Goal: Task Accomplishment & Management: Use online tool/utility

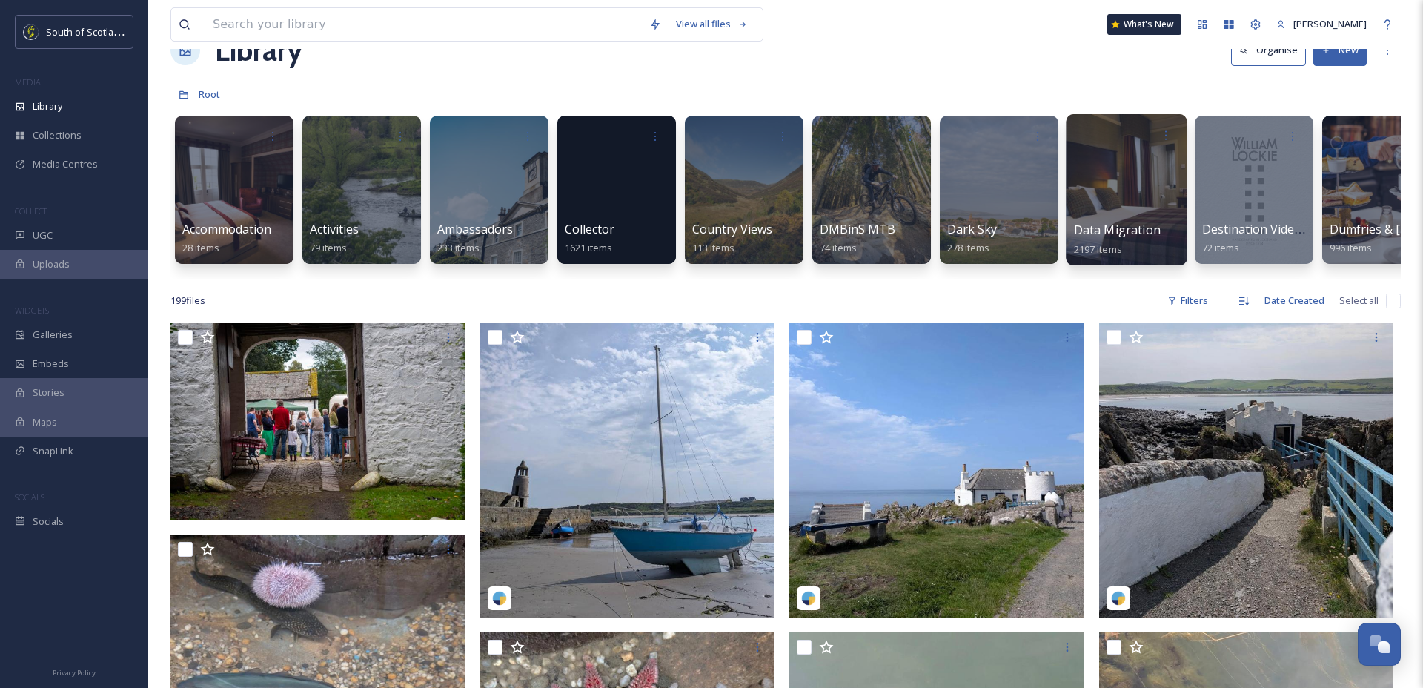
scroll to position [2, 0]
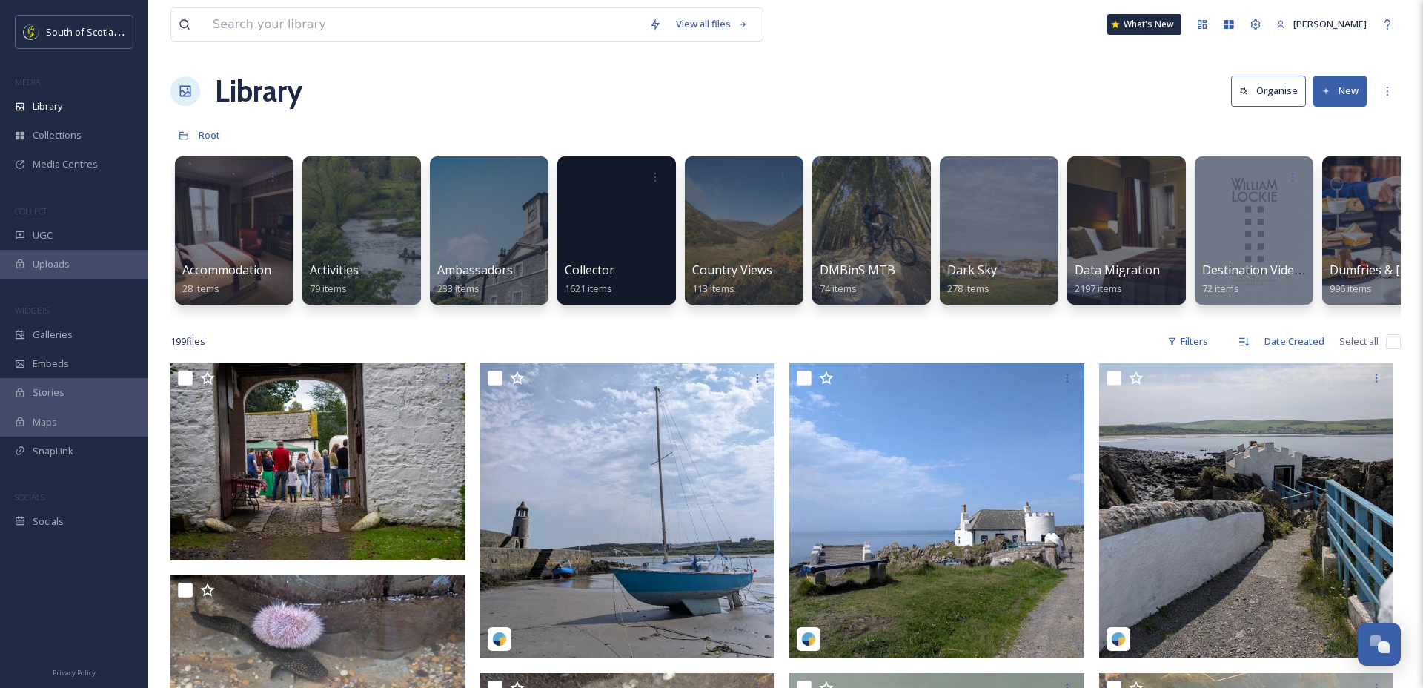
click at [1340, 88] on button "New" at bounding box center [1339, 91] width 53 height 30
click at [1090, 103] on div "Library Organise New" at bounding box center [785, 91] width 1230 height 44
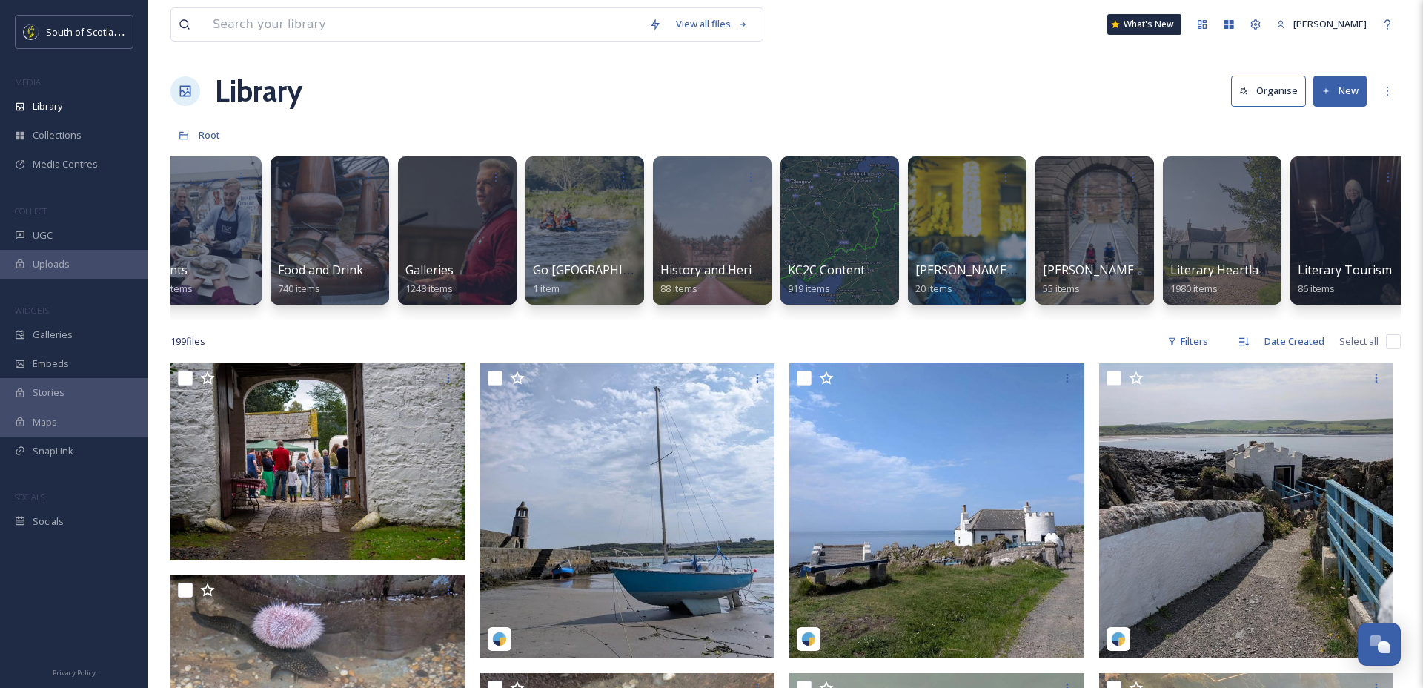
click at [1345, 93] on button "New" at bounding box center [1339, 91] width 53 height 30
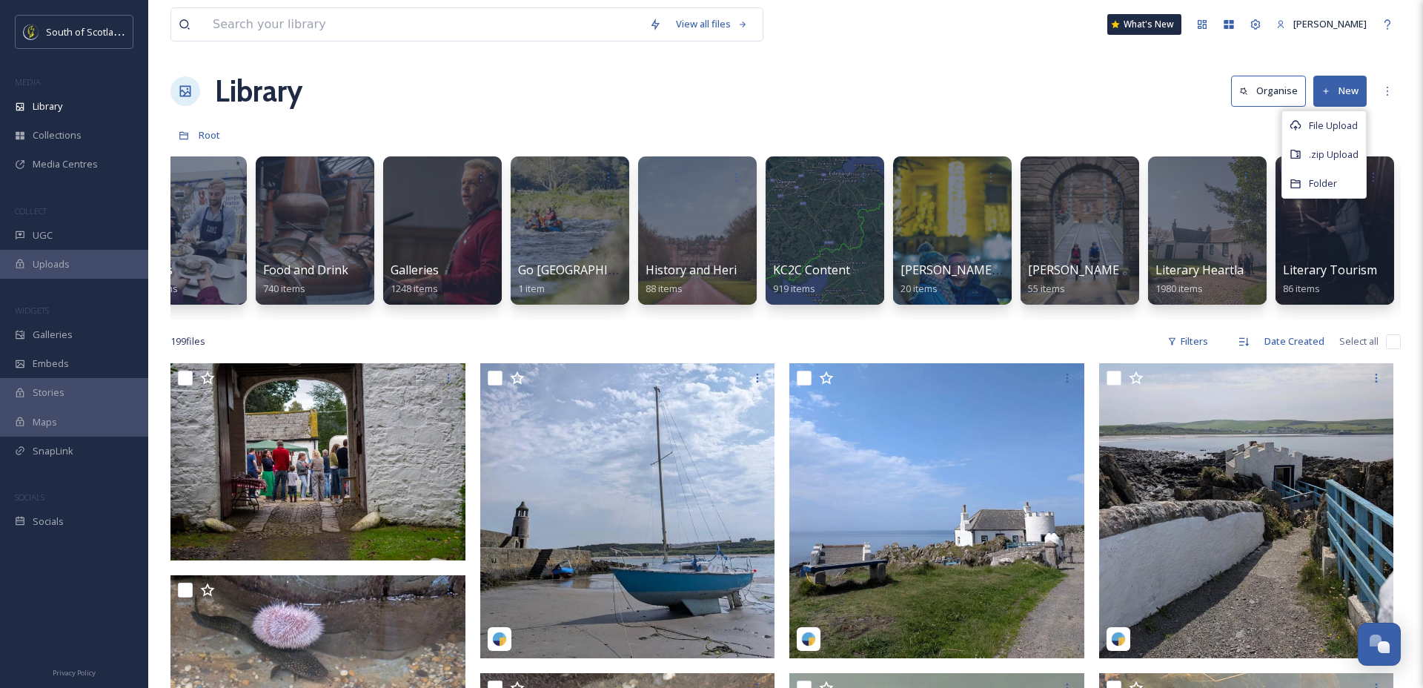
scroll to position [0, 1323]
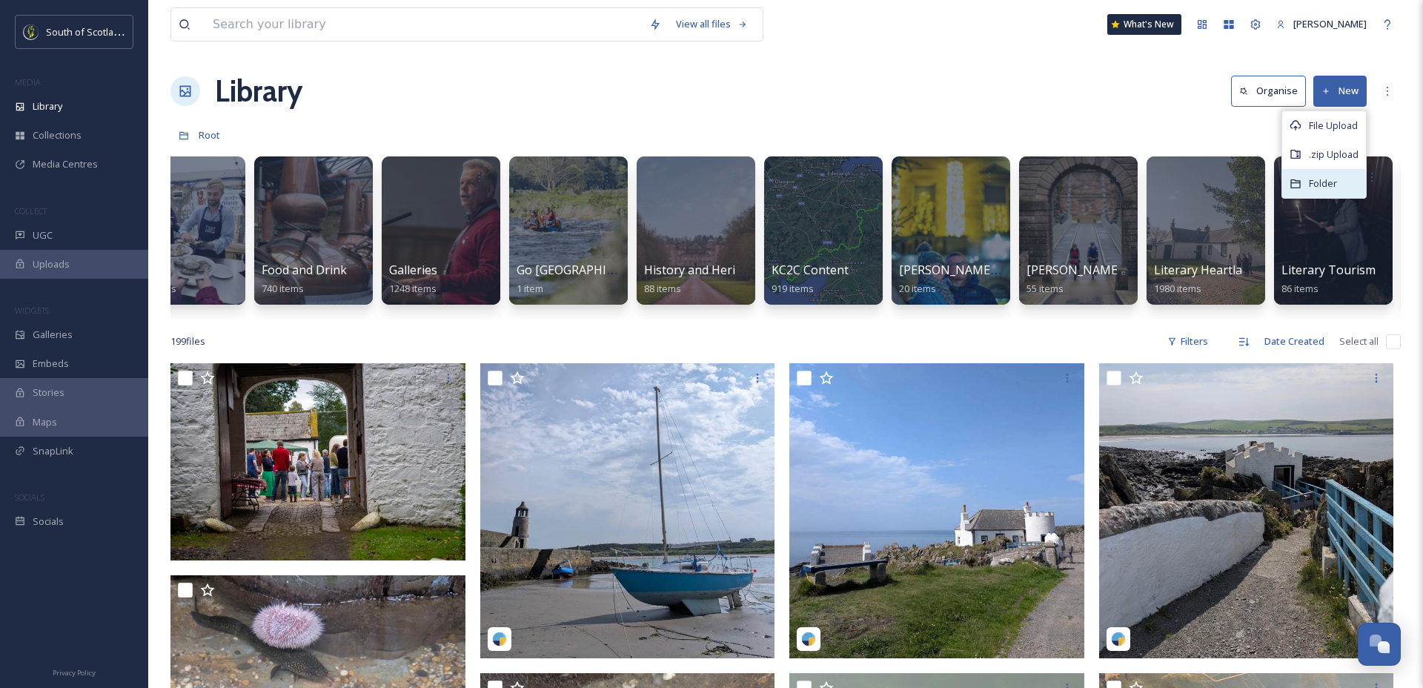
click at [1325, 186] on span "Folder" at bounding box center [1323, 183] width 28 height 14
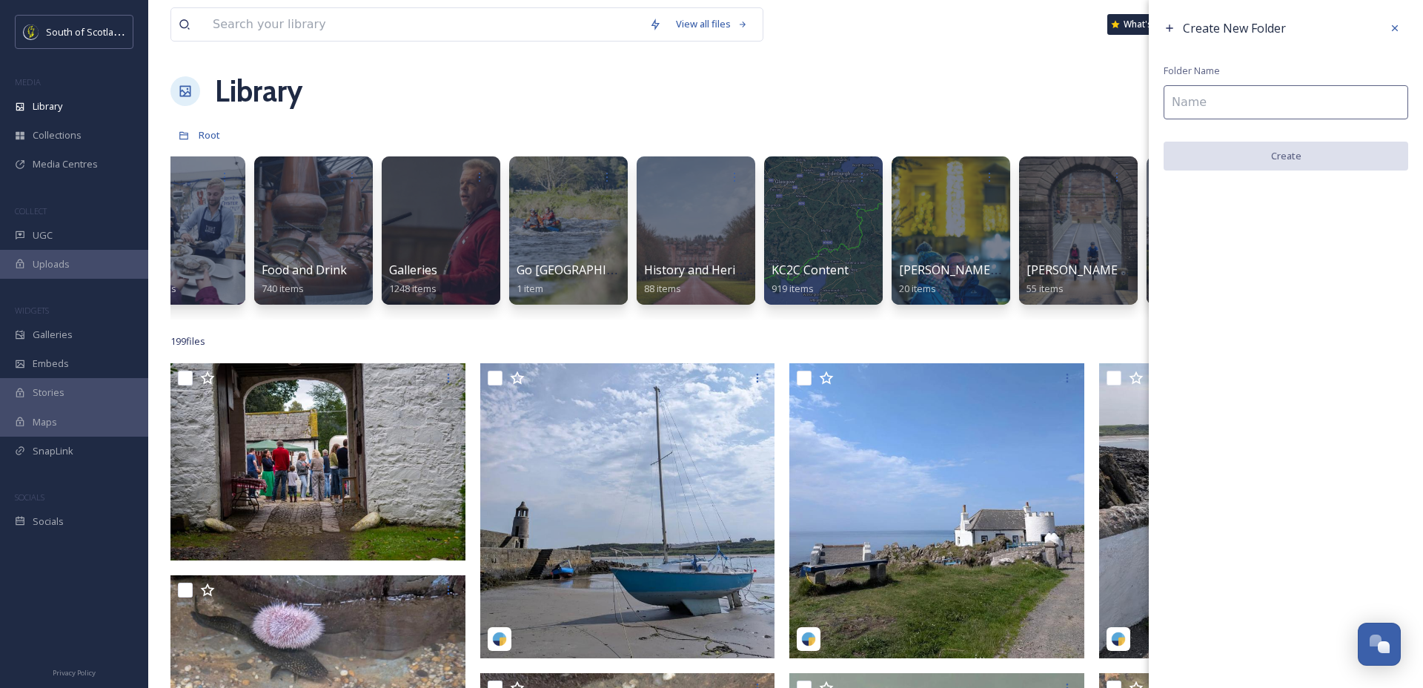
click at [1209, 105] on input at bounding box center [1286, 102] width 245 height 34
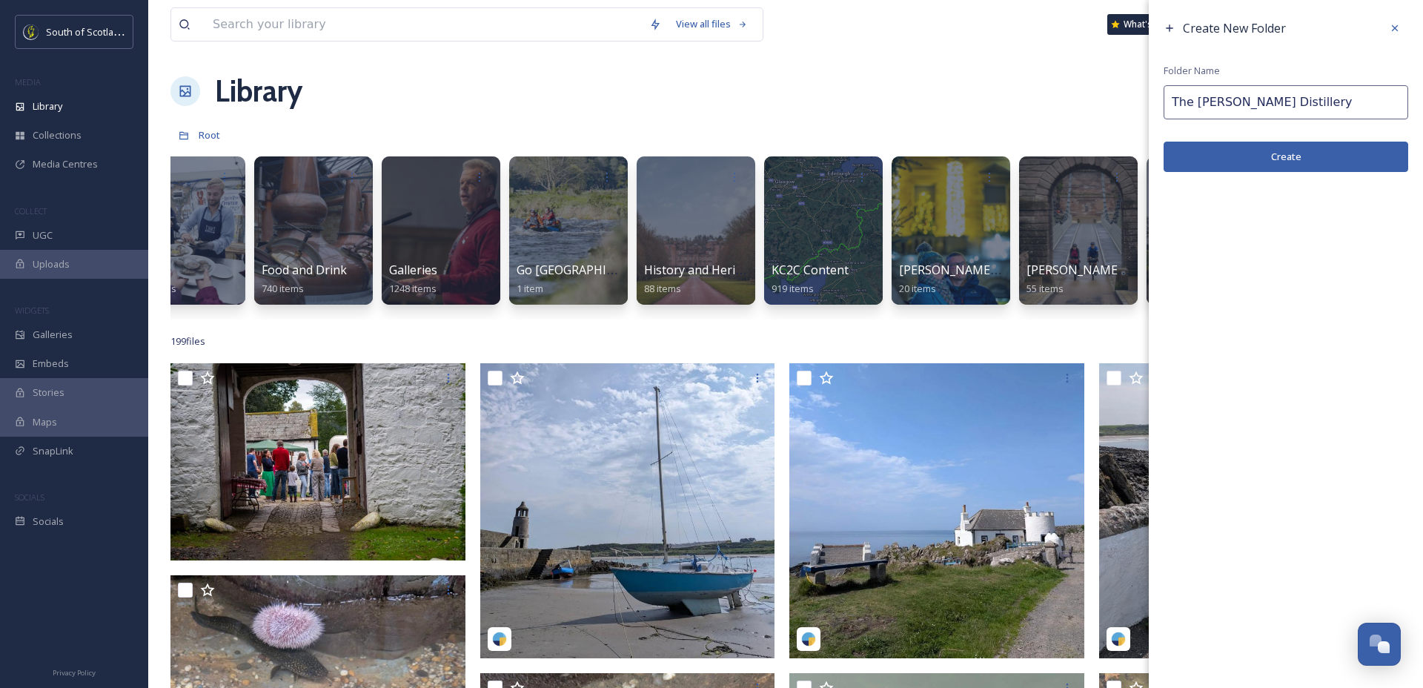
type input "The [PERSON_NAME] Distillery"
click at [1334, 161] on button "Create" at bounding box center [1286, 157] width 245 height 30
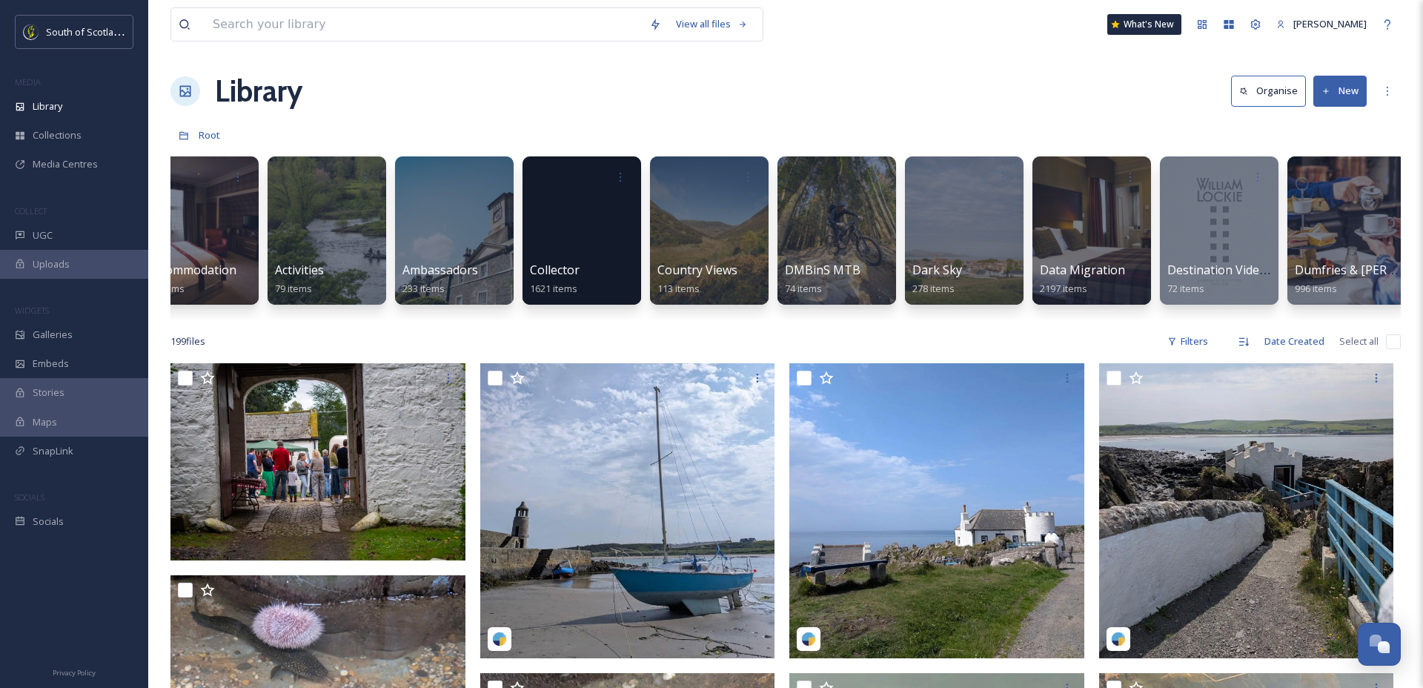
scroll to position [0, 0]
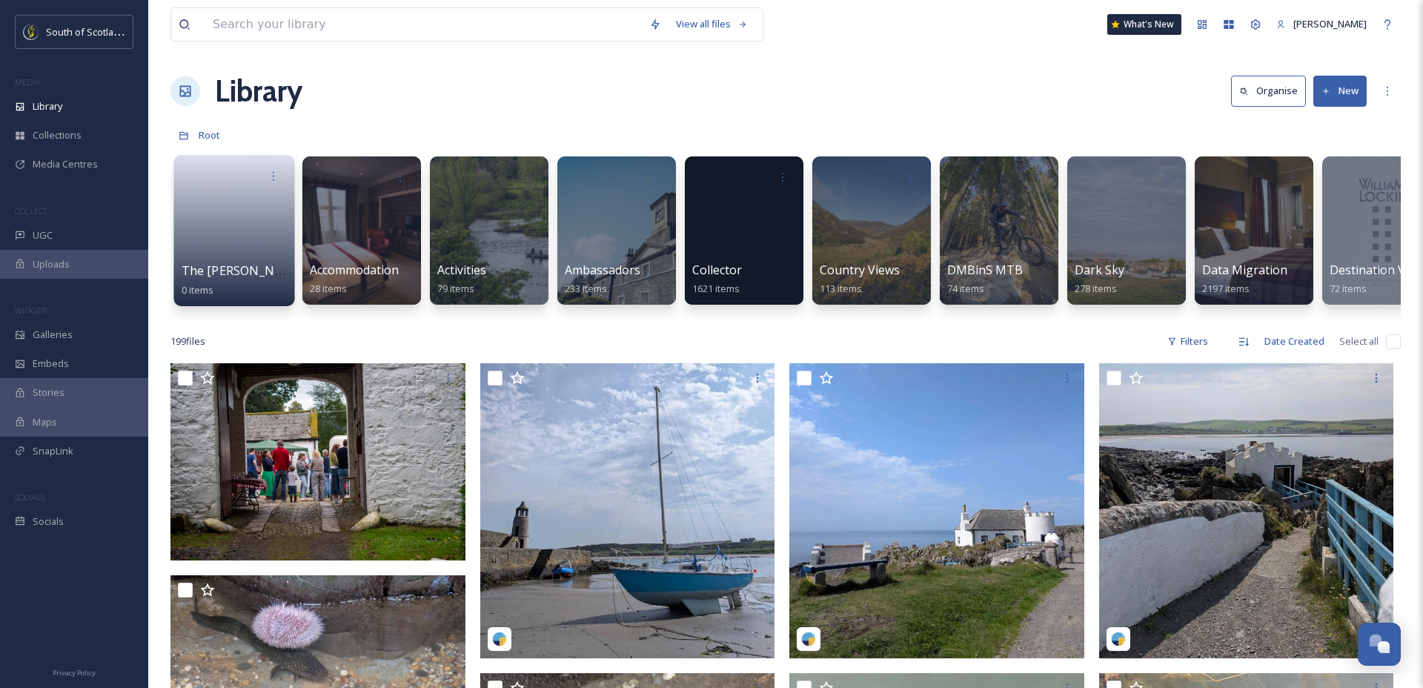
click at [252, 236] on link at bounding box center [235, 226] width 106 height 72
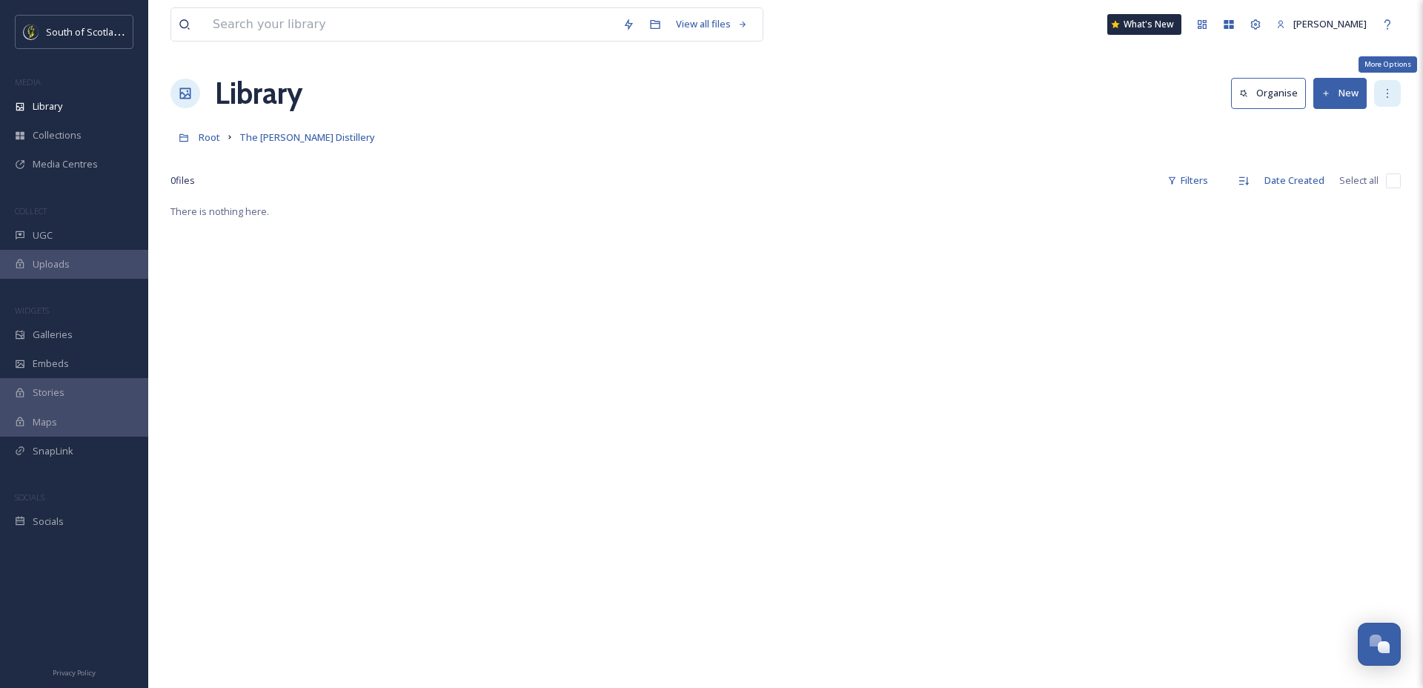
click at [1391, 95] on icon at bounding box center [1388, 93] width 12 height 12
click at [1391, 93] on icon at bounding box center [1388, 93] width 12 height 12
click at [1323, 91] on icon at bounding box center [1327, 94] width 10 height 10
click at [1319, 129] on span "File Upload" at bounding box center [1333, 128] width 49 height 14
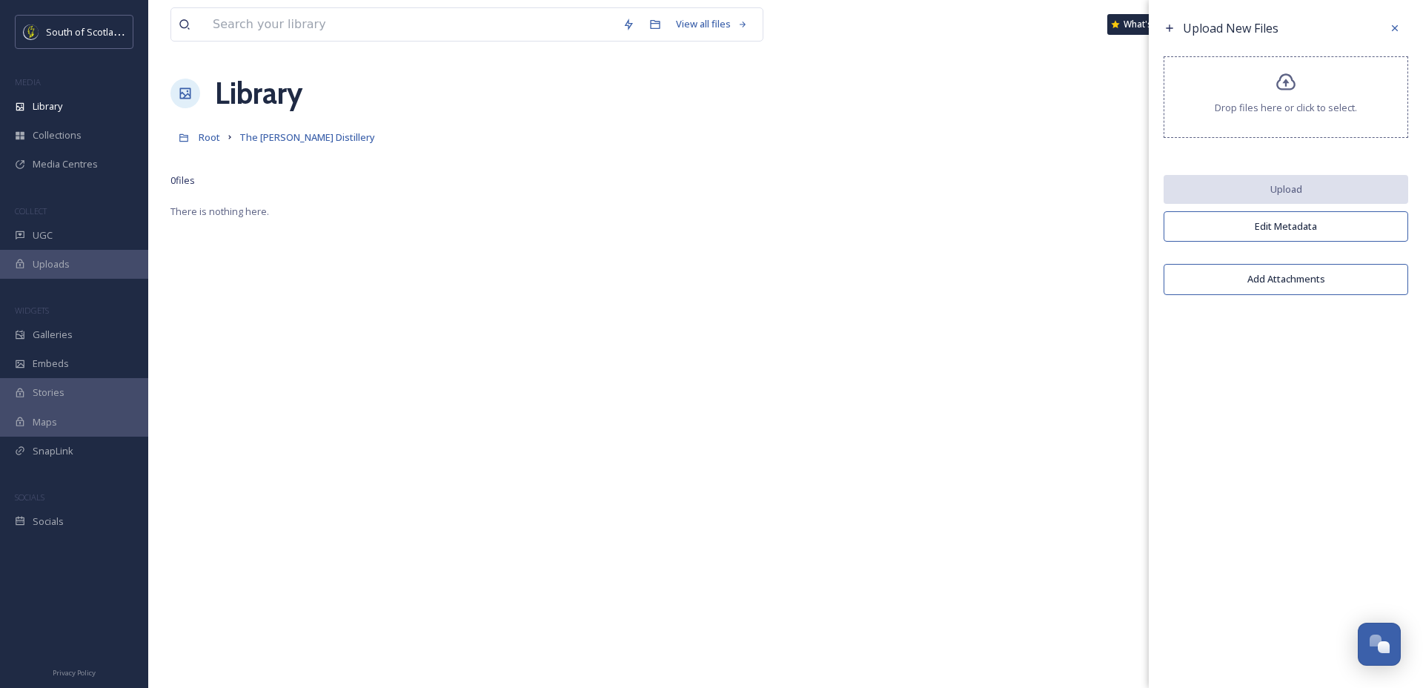
click at [1273, 89] on div "Drop files here or click to select." at bounding box center [1286, 97] width 245 height 82
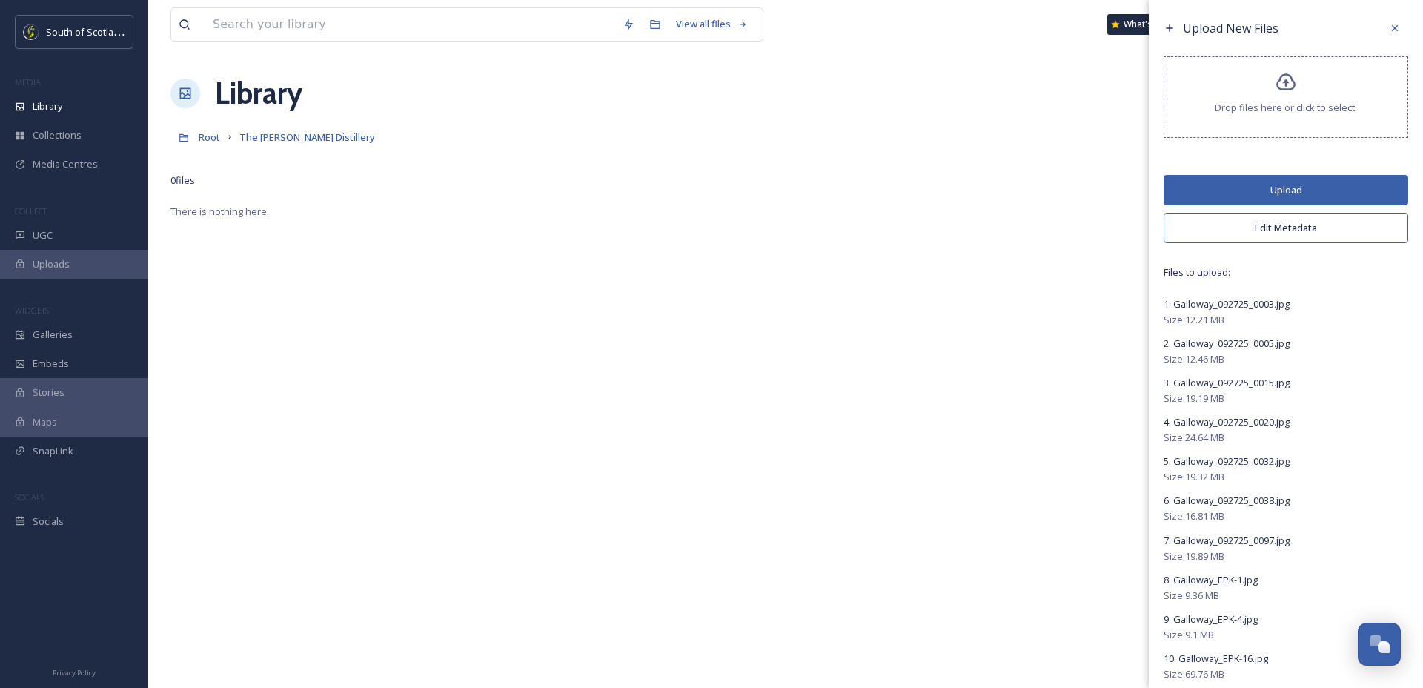
click at [1257, 194] on button "Upload" at bounding box center [1286, 190] width 245 height 30
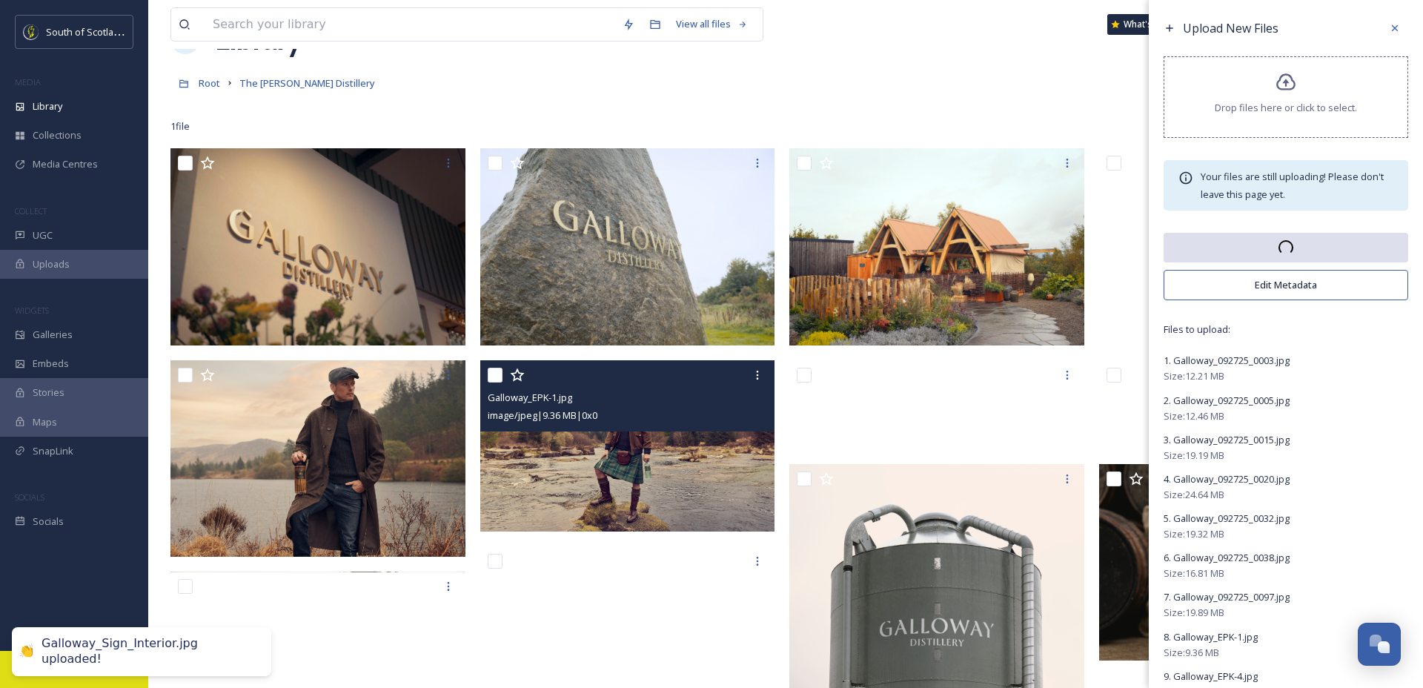
scroll to position [405, 0]
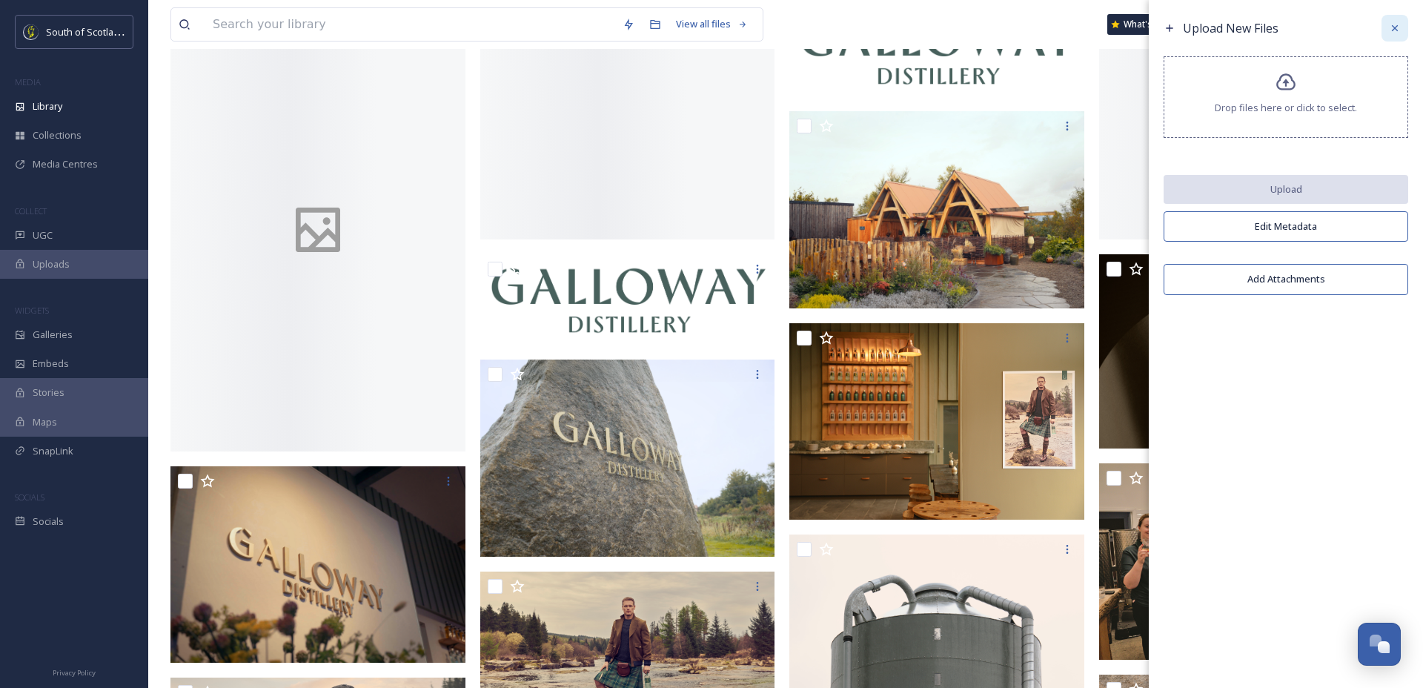
click at [1399, 27] on icon at bounding box center [1395, 28] width 12 height 12
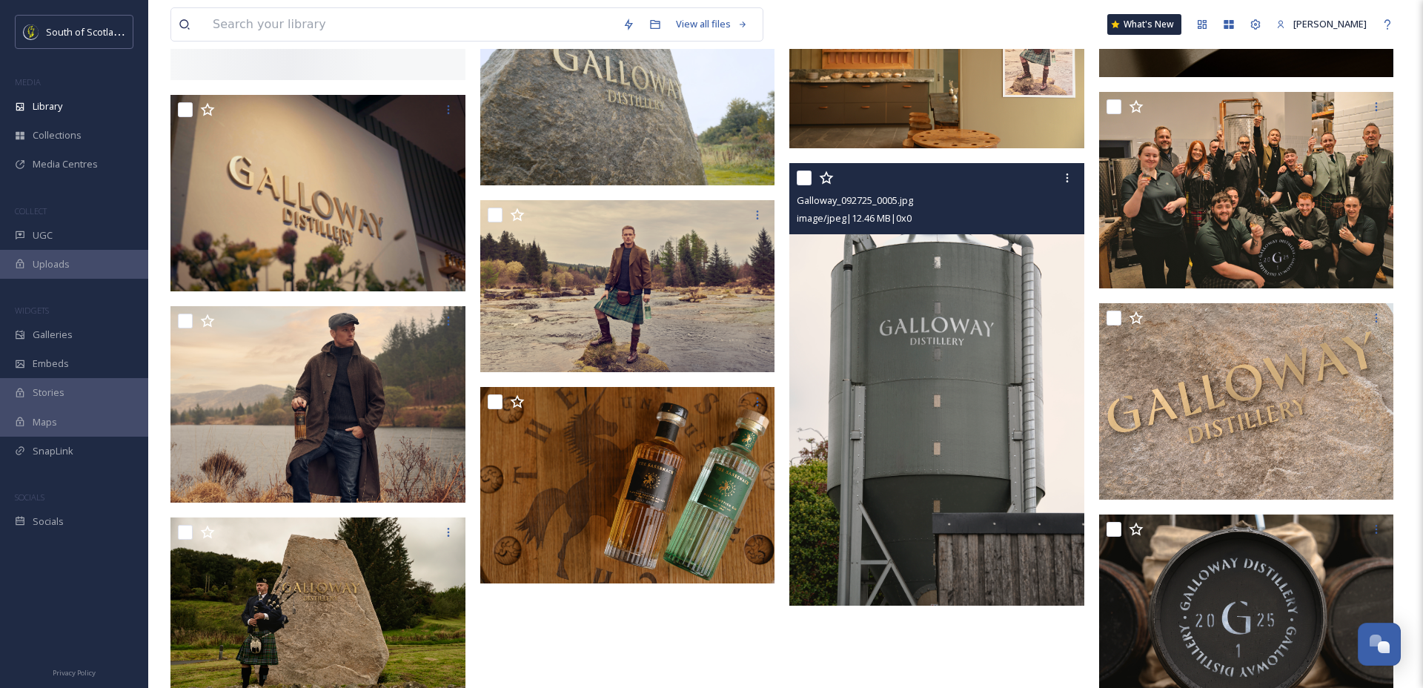
scroll to position [829, 0]
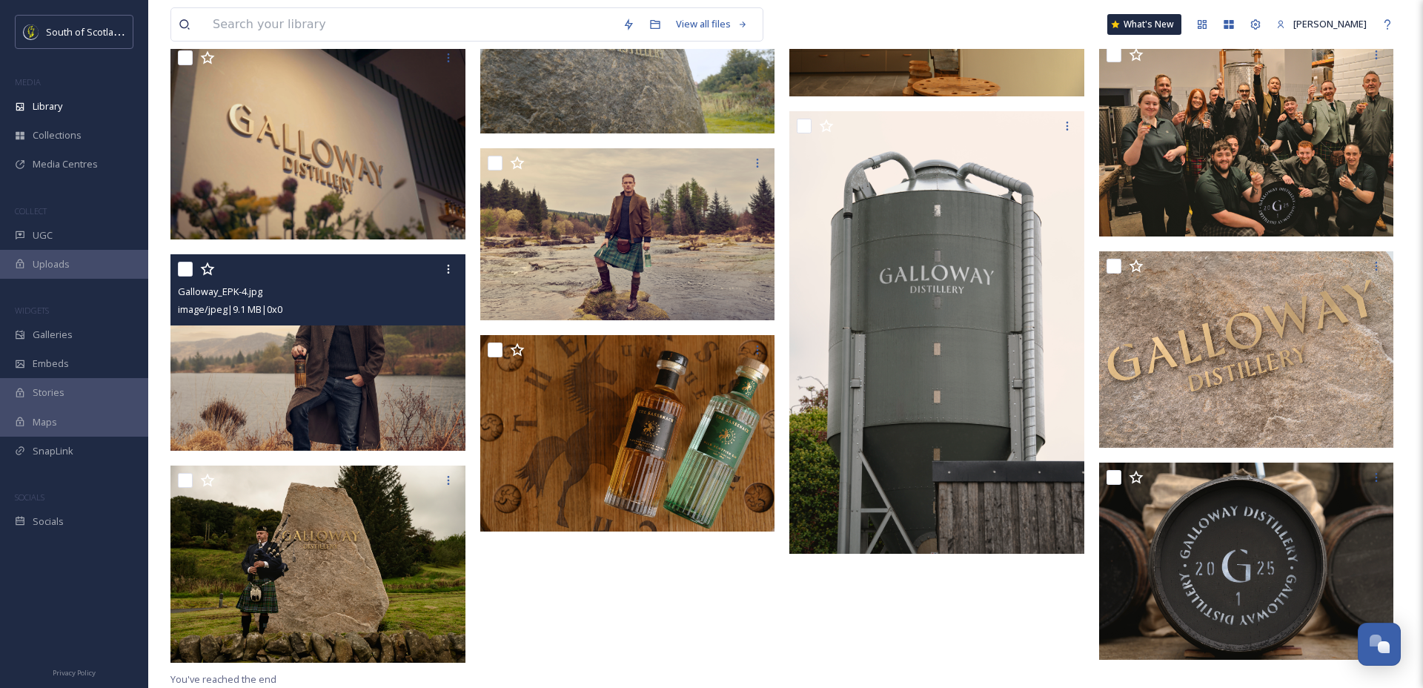
click at [366, 379] on img at bounding box center [317, 352] width 295 height 196
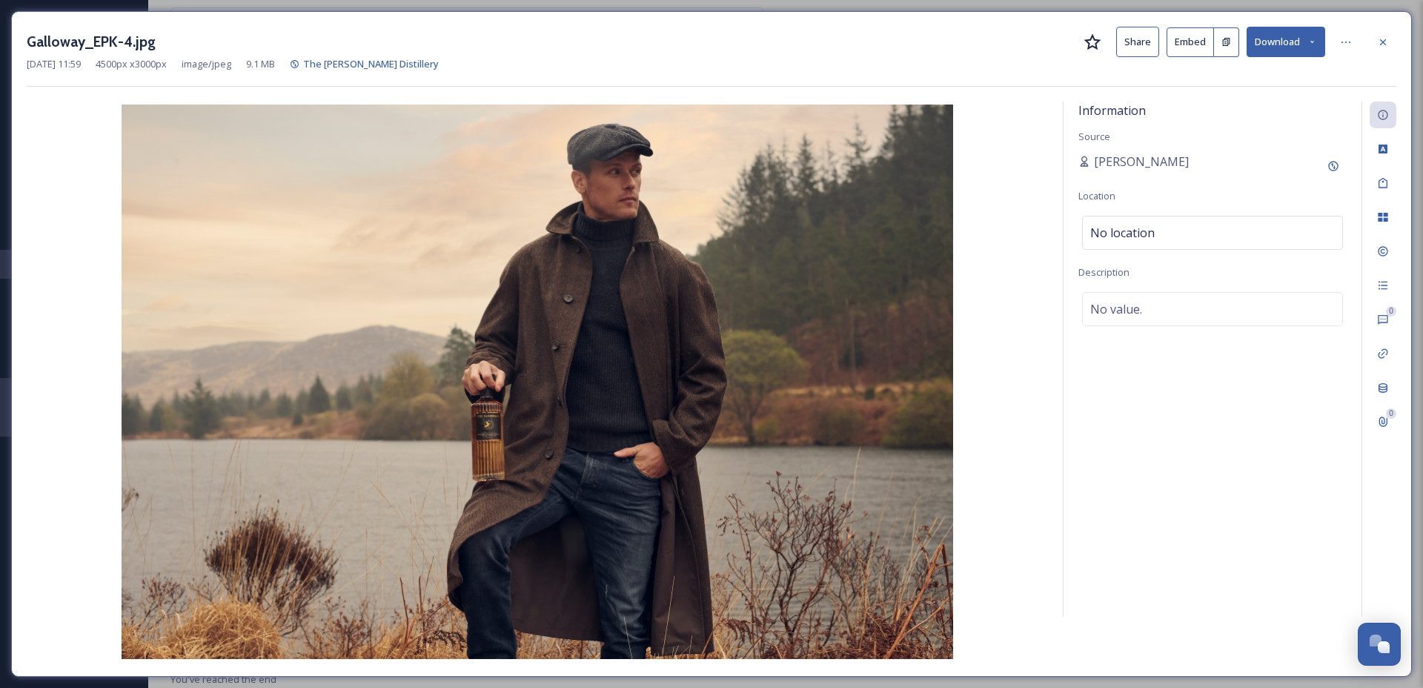
click at [1312, 47] on button "Download" at bounding box center [1286, 42] width 79 height 30
click at [1373, 40] on div at bounding box center [1383, 42] width 27 height 27
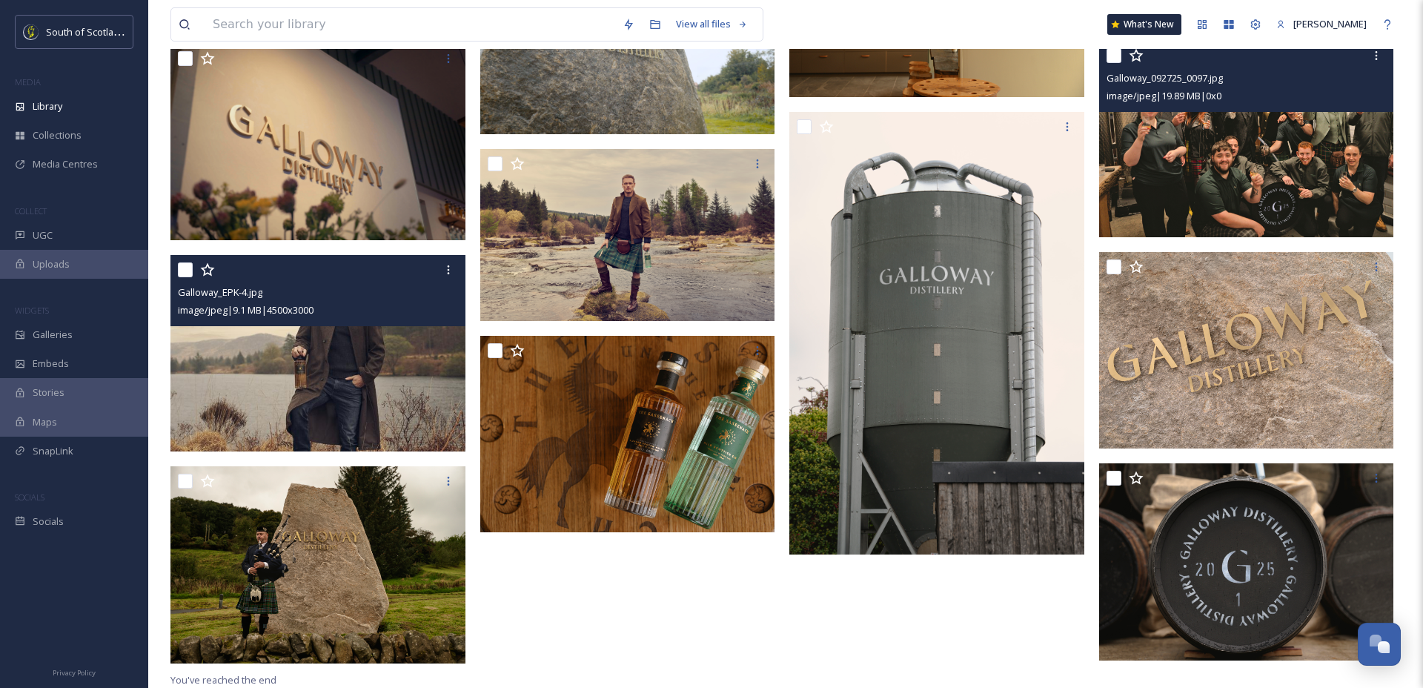
scroll to position [829, 0]
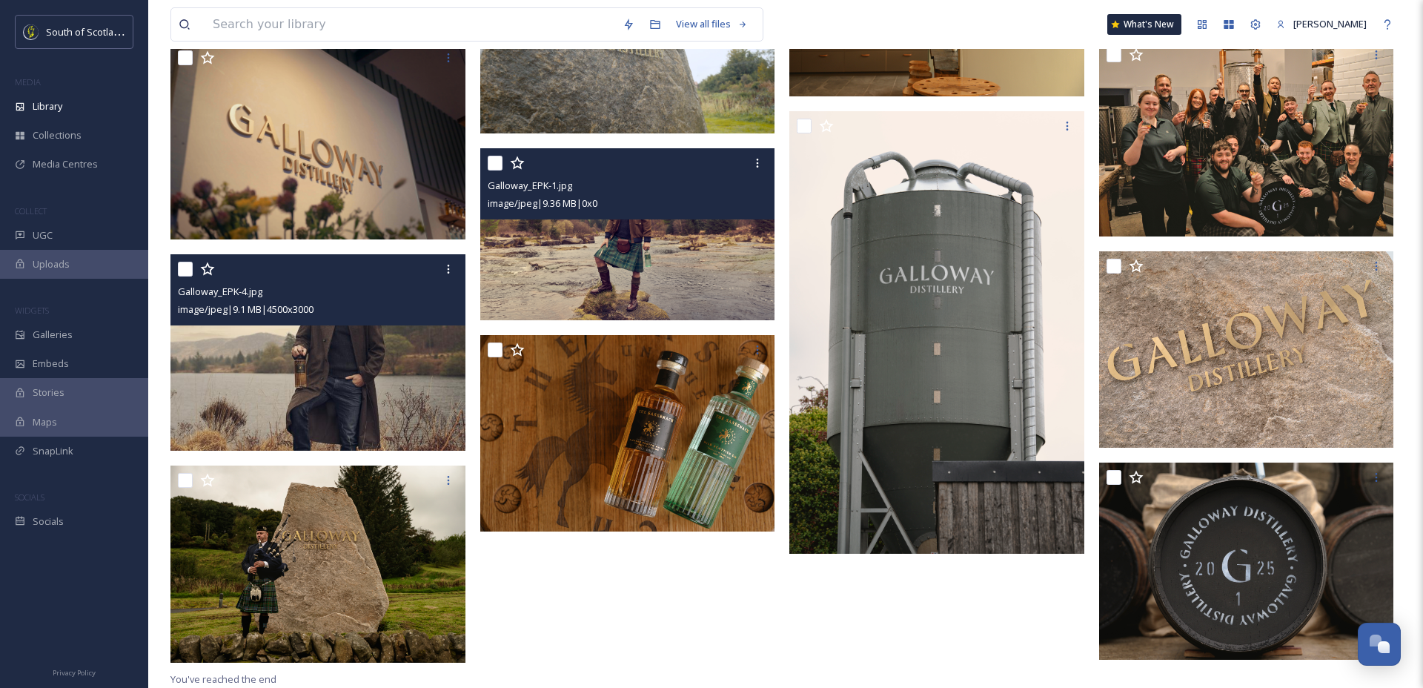
click at [632, 265] on img at bounding box center [627, 234] width 295 height 172
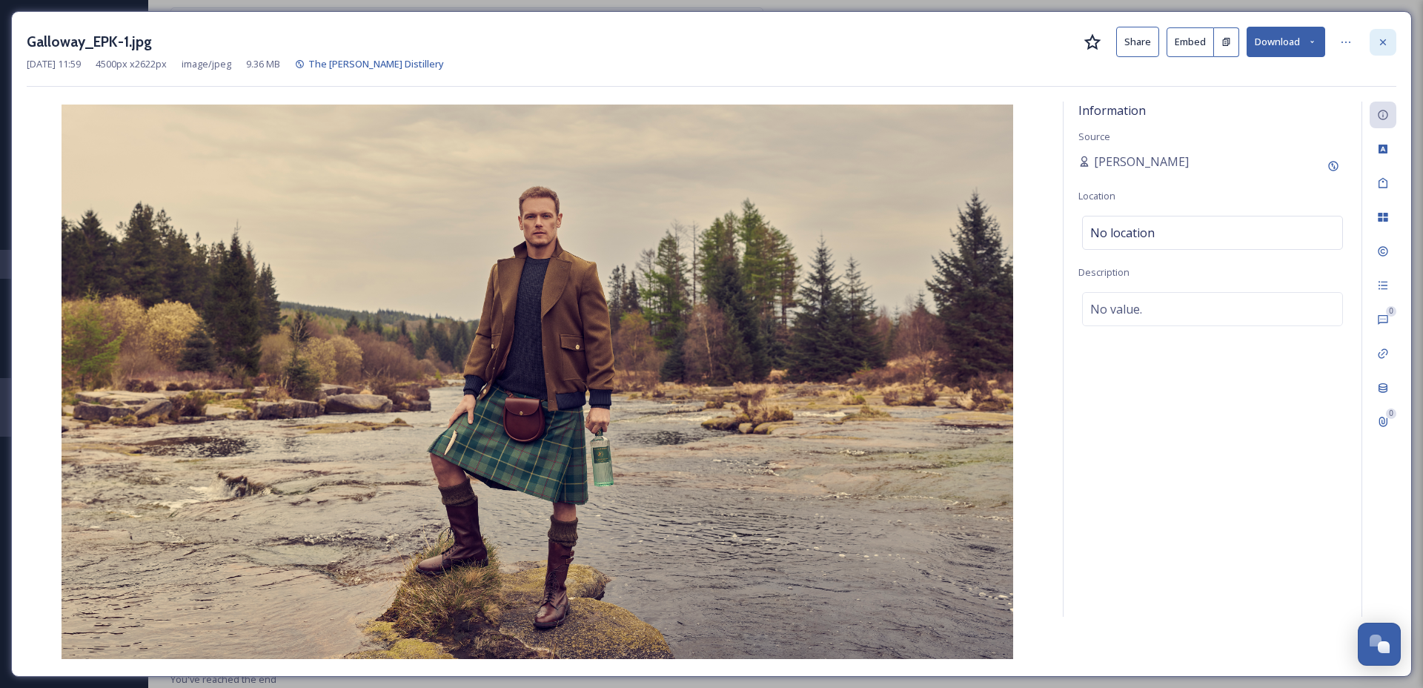
click at [1389, 42] on div at bounding box center [1383, 42] width 27 height 27
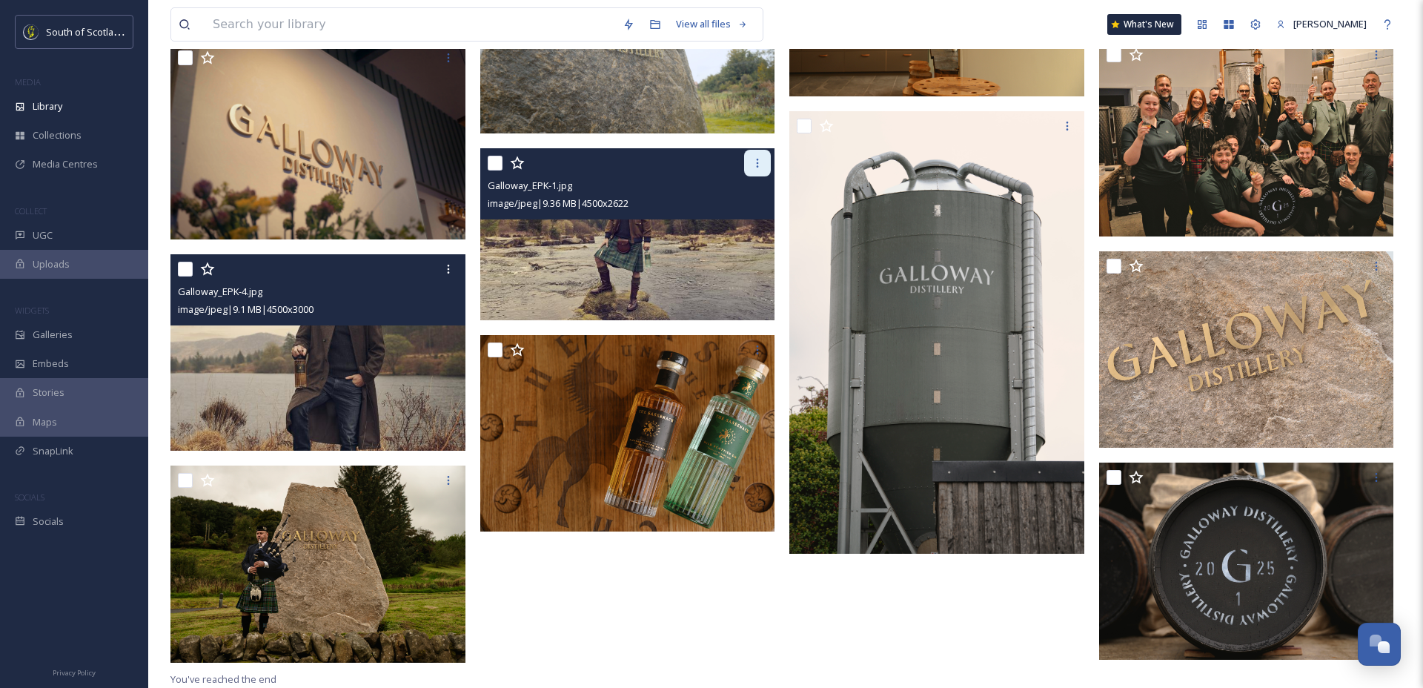
click at [752, 163] on icon at bounding box center [758, 163] width 12 height 12
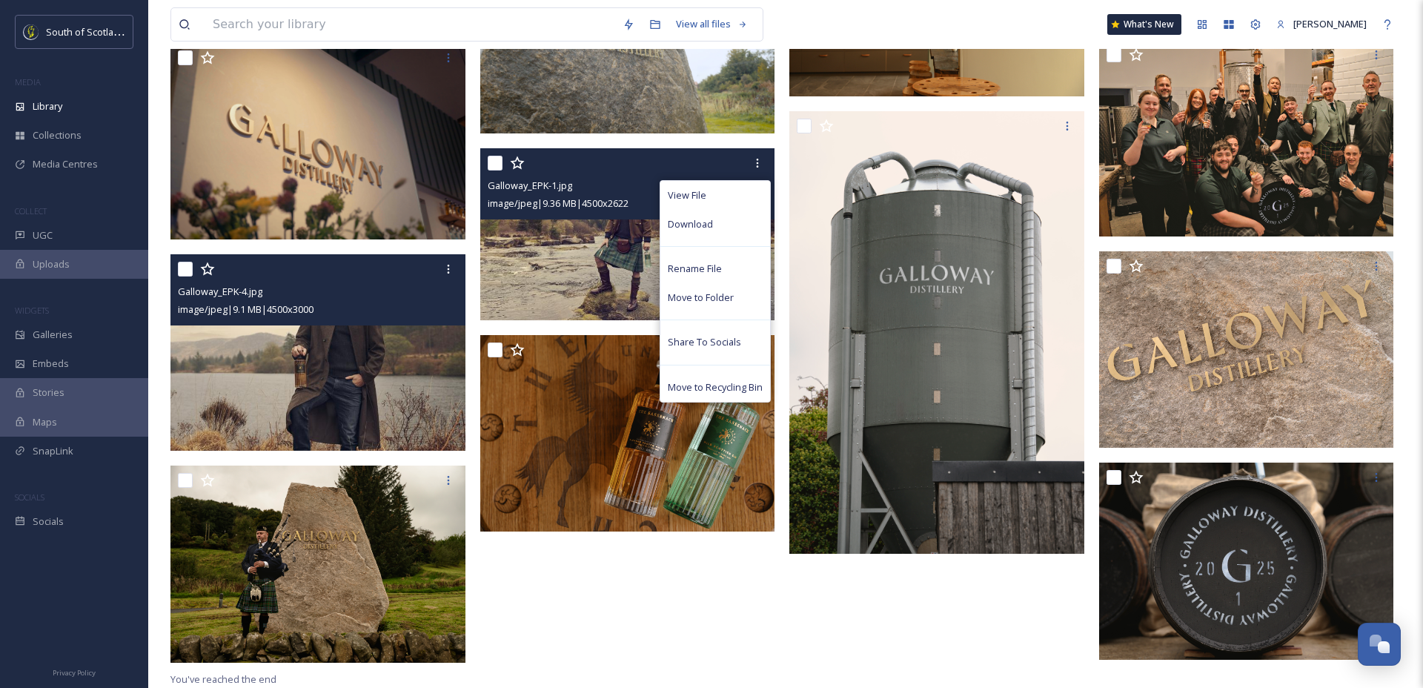
click at [698, 231] on div "Download" at bounding box center [715, 224] width 110 height 29
